Goal: Information Seeking & Learning: Learn about a topic

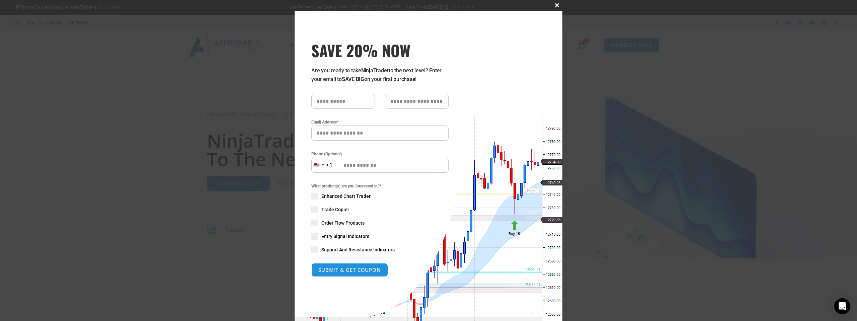
click at [556, 4] on span at bounding box center [557, 5] width 11 height 4
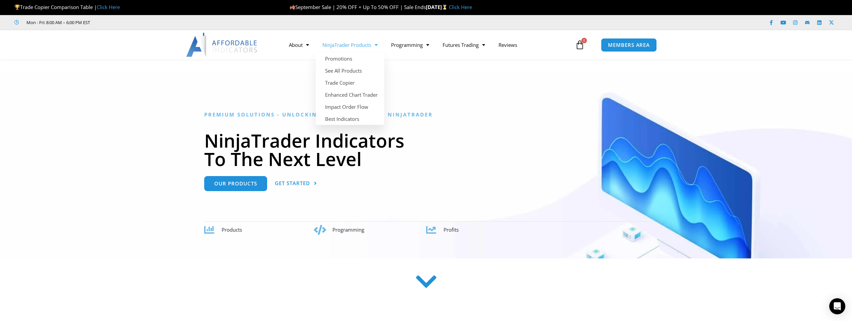
click at [360, 45] on link "NinjaTrader Products" at bounding box center [350, 44] width 69 height 15
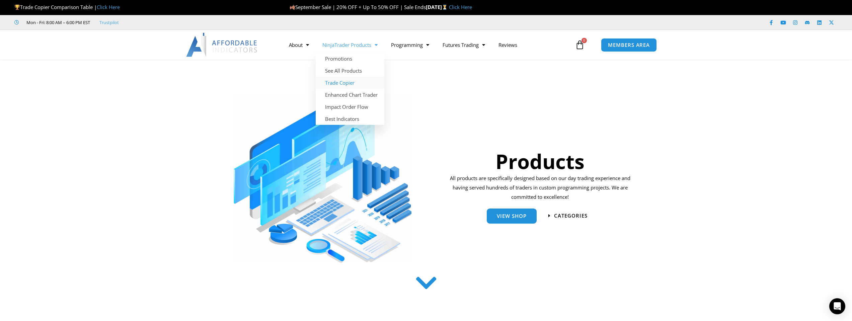
click at [347, 87] on link "Trade Copier" at bounding box center [350, 83] width 69 height 12
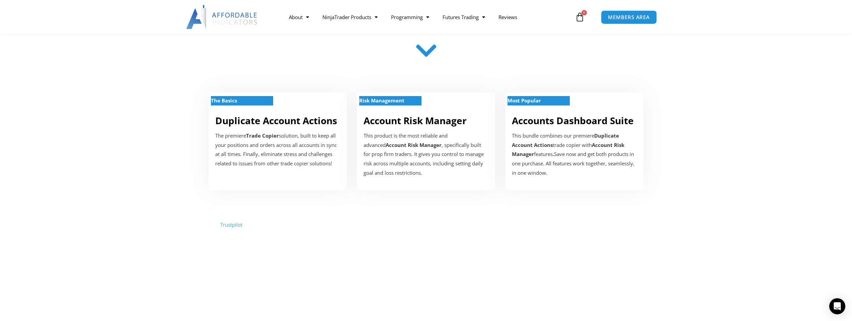
scroll to position [201, 0]
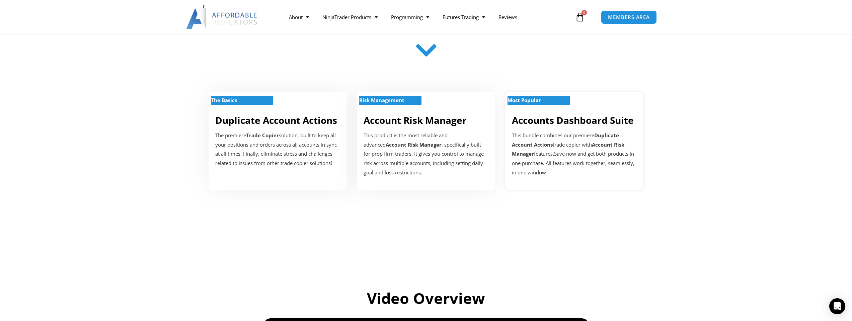
click at [538, 101] on strong "Most Popular" at bounding box center [523, 100] width 33 height 7
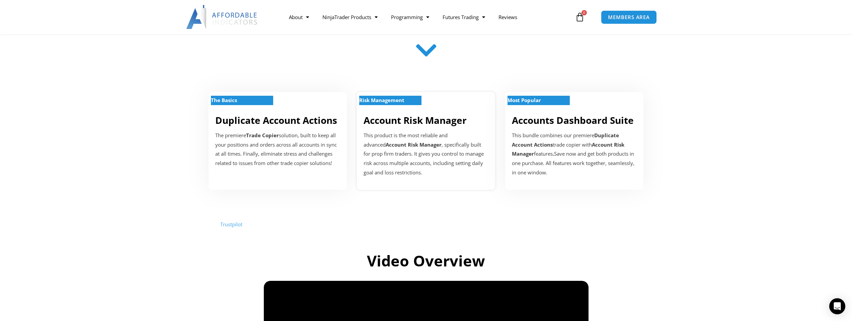
click at [392, 99] on strong "Risk Management" at bounding box center [381, 100] width 45 height 7
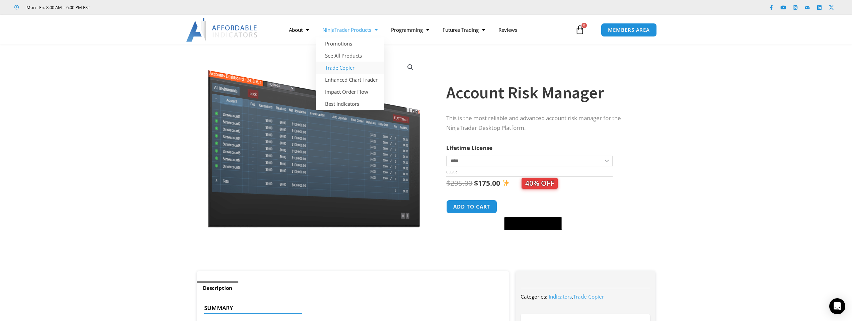
click at [344, 71] on link "Trade Copier" at bounding box center [350, 68] width 69 height 12
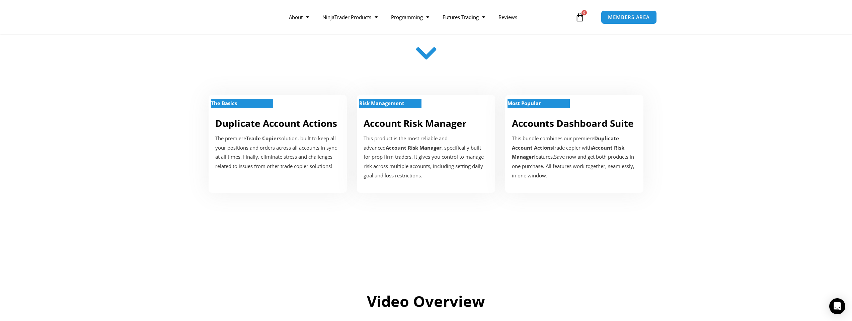
scroll to position [201, 0]
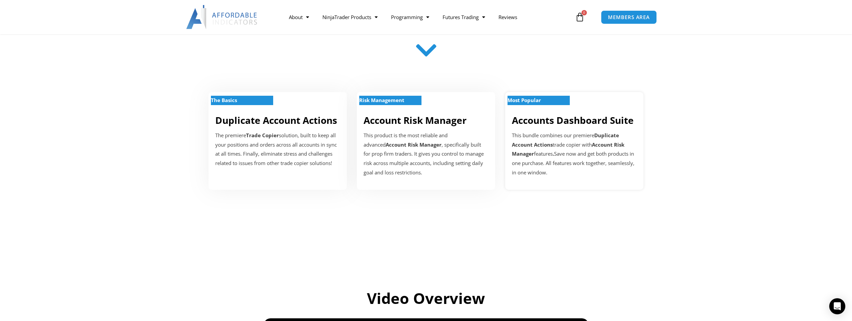
click at [521, 99] on strong "Most Popular" at bounding box center [523, 100] width 33 height 7
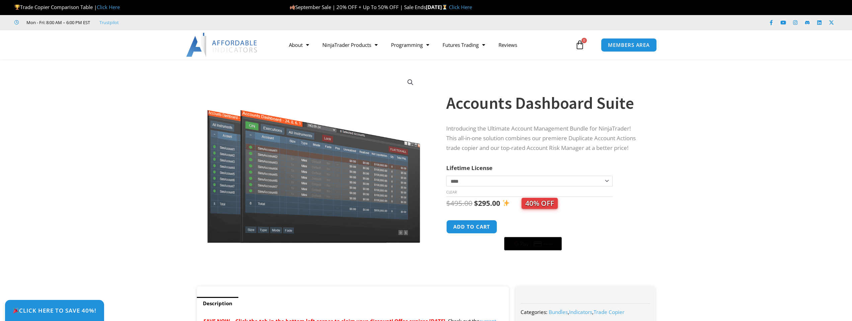
click at [512, 182] on select "**********" at bounding box center [529, 181] width 166 height 11
click at [446, 176] on select "**********" at bounding box center [529, 181] width 166 height 11
click at [482, 183] on select "**********" at bounding box center [529, 181] width 166 height 11
select select "*"
click at [446, 176] on select "**********" at bounding box center [529, 181] width 166 height 11
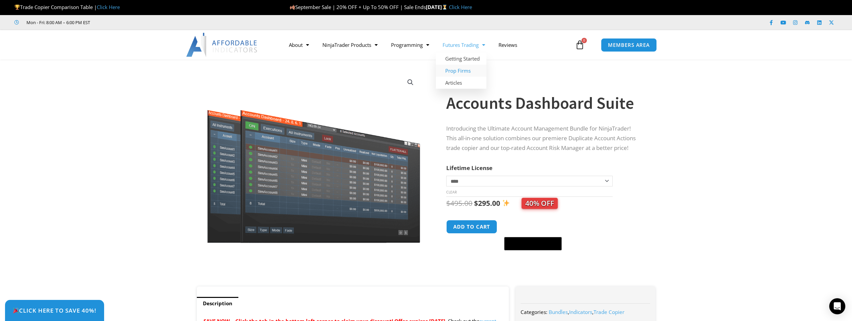
click at [458, 69] on link "Prop Firms" at bounding box center [461, 71] width 51 height 12
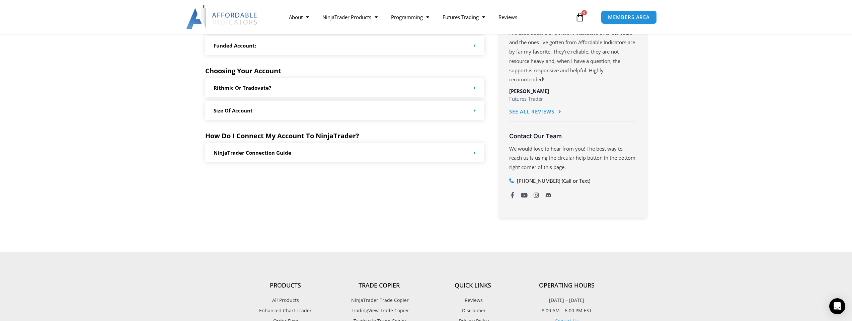
scroll to position [368, 0]
click at [327, 153] on div "NinjaTrader Connection Guide" at bounding box center [344, 153] width 279 height 19
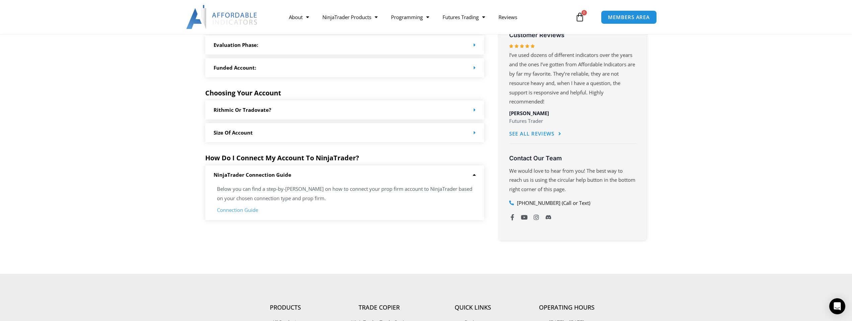
scroll to position [335, 0]
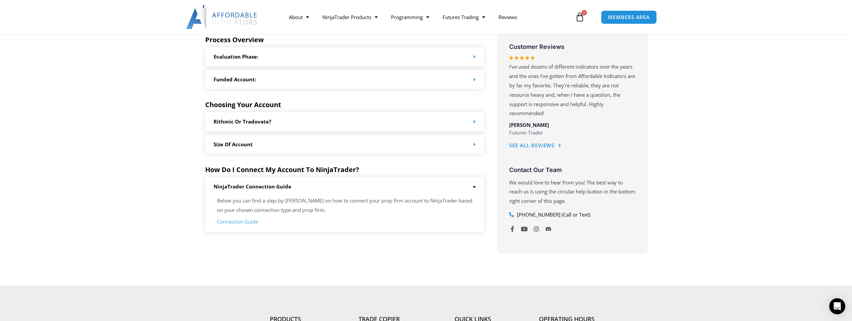
click at [312, 151] on div "Size of Account" at bounding box center [344, 144] width 279 height 19
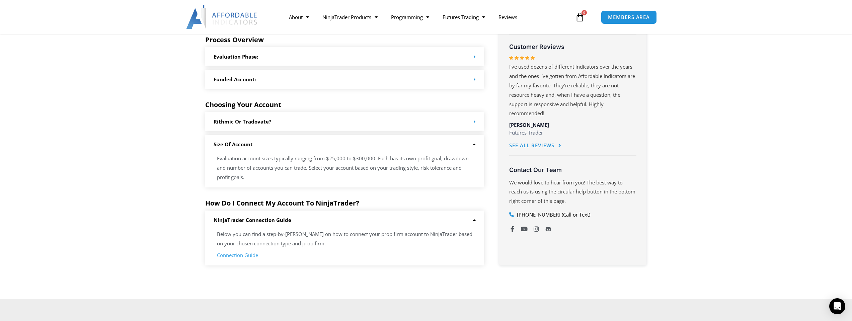
click at [312, 119] on div "Rithmic or Tradovate?" at bounding box center [344, 121] width 279 height 19
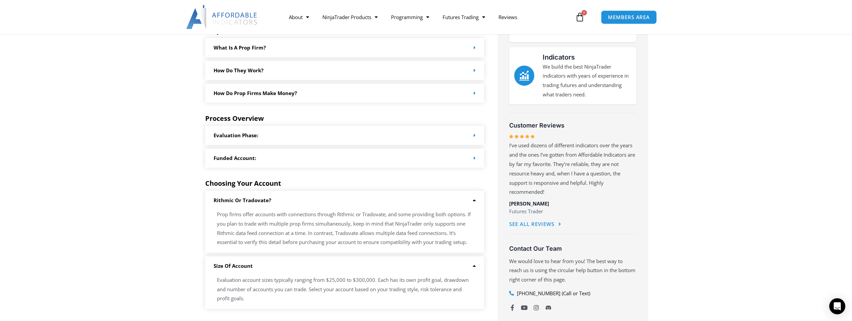
scroll to position [268, 0]
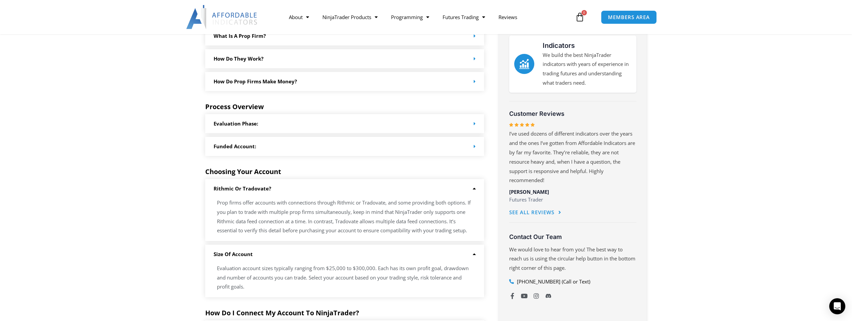
click at [237, 121] on link "Evaluation Phase:" at bounding box center [236, 123] width 45 height 7
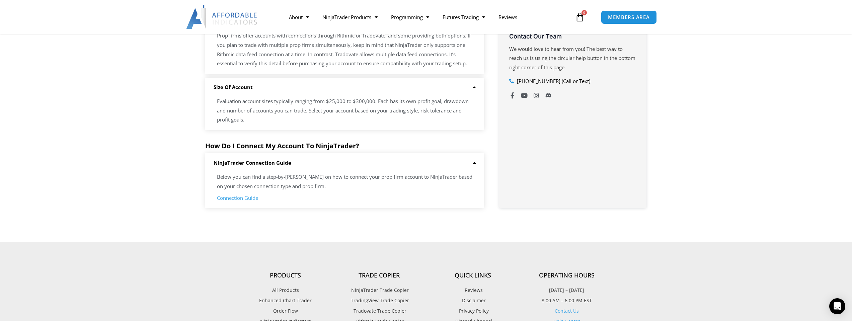
scroll to position [469, 0]
click at [240, 199] on link "Connection Guide" at bounding box center [237, 197] width 41 height 7
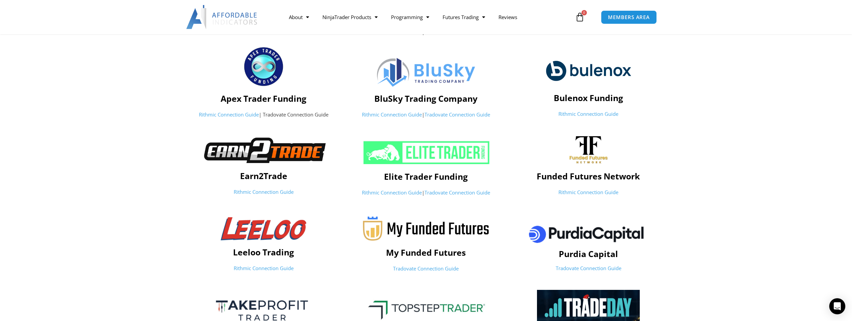
scroll to position [100, 0]
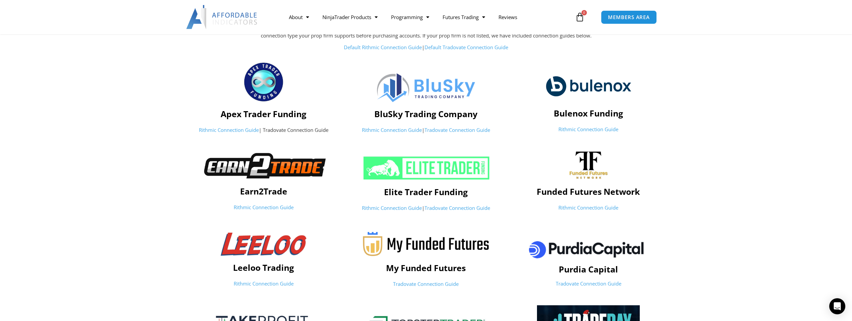
click at [585, 131] on link "Rithmic Connection Guide" at bounding box center [588, 129] width 60 height 7
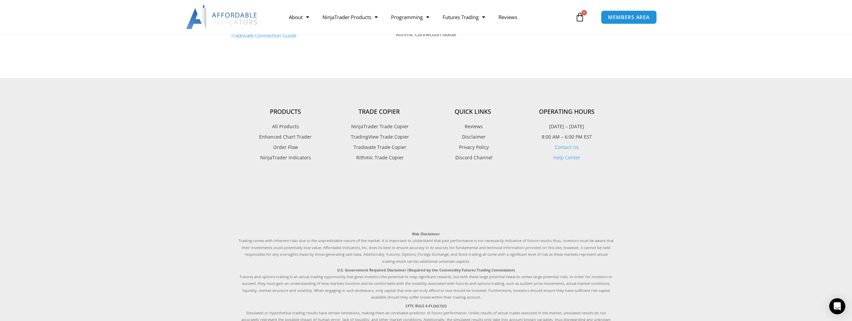
scroll to position [536, 0]
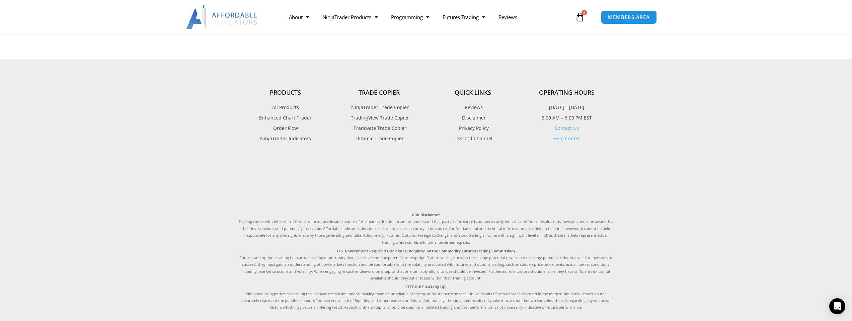
click at [385, 116] on span "TradingView Trade Copier" at bounding box center [379, 117] width 60 height 9
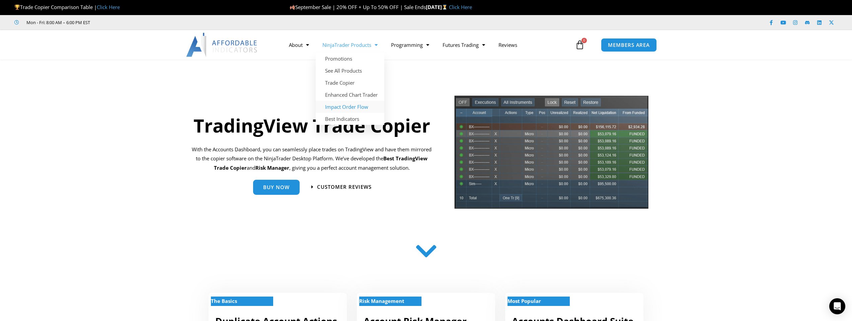
click at [352, 110] on link "Impact Order Flow" at bounding box center [350, 107] width 69 height 12
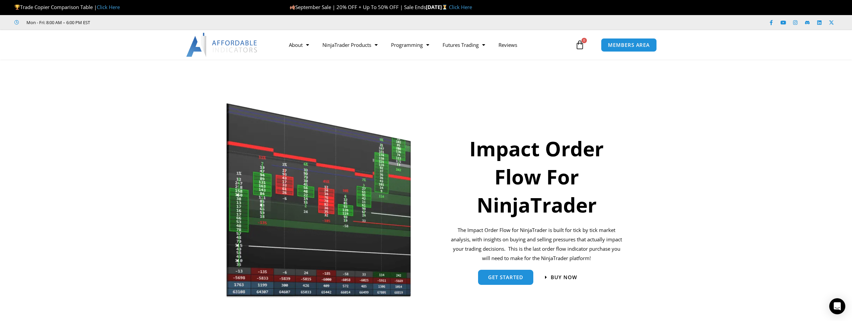
scroll to position [33, 0]
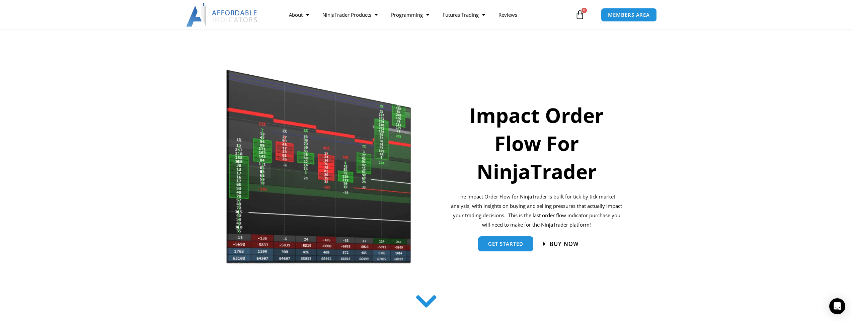
click at [573, 246] on span "Buy now" at bounding box center [564, 244] width 29 height 6
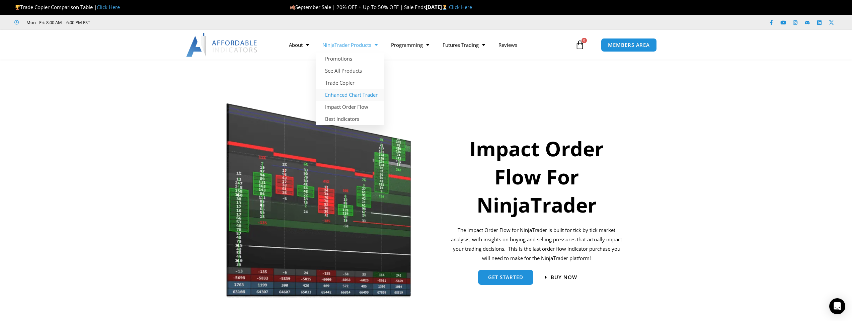
click at [346, 93] on link "Enhanced Chart Trader" at bounding box center [350, 95] width 69 height 12
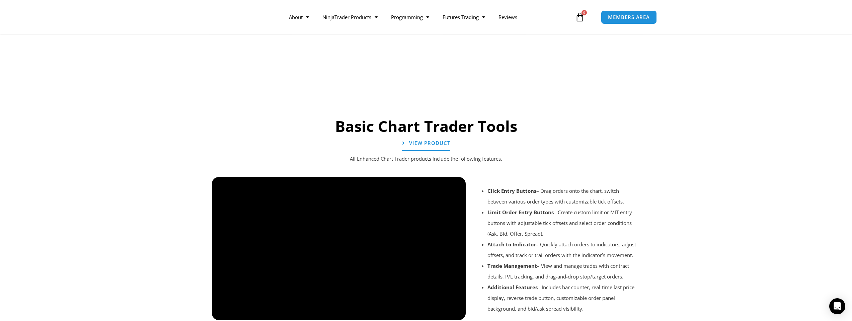
scroll to position [409, 0]
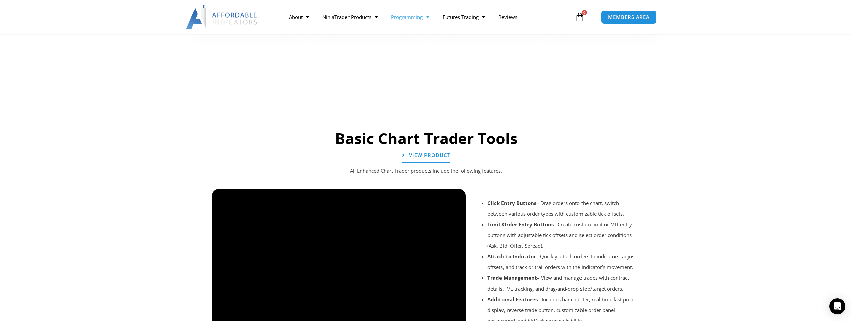
click at [401, 18] on link "Programming" at bounding box center [410, 16] width 52 height 15
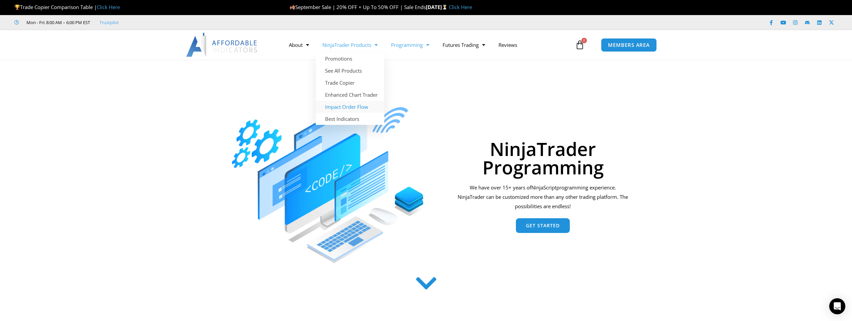
click at [340, 109] on link "Impact Order Flow" at bounding box center [350, 107] width 69 height 12
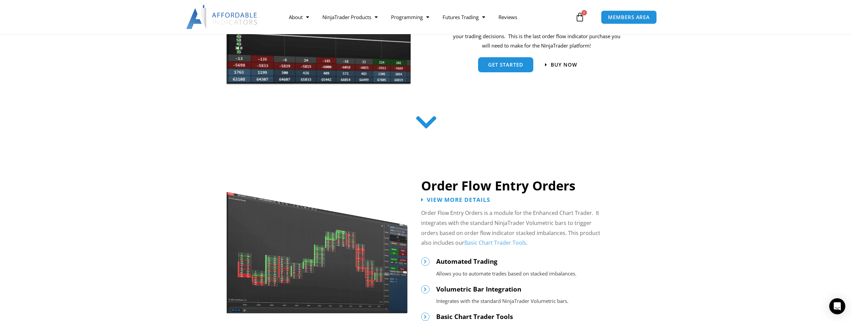
scroll to position [33, 0]
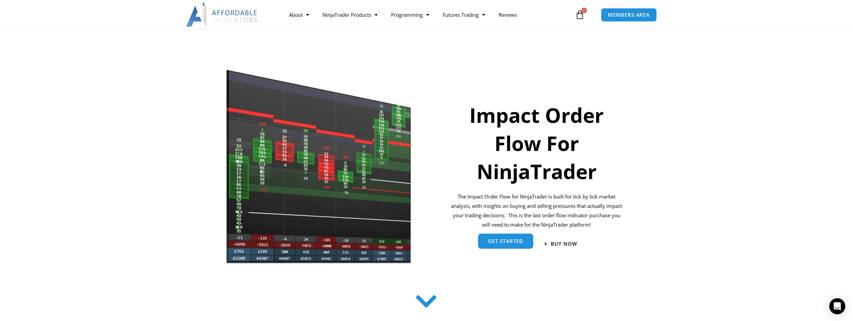
click at [500, 246] on link "get started" at bounding box center [505, 242] width 55 height 15
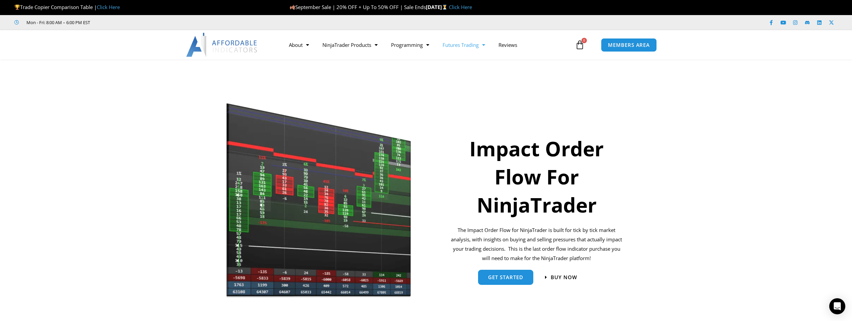
click at [470, 42] on link "Futures Trading" at bounding box center [464, 44] width 56 height 15
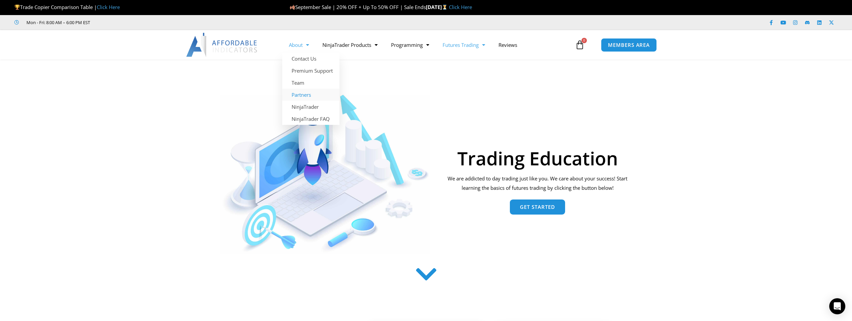
click at [308, 97] on link "Partners" at bounding box center [310, 95] width 57 height 12
